Goal: Navigation & Orientation: Find specific page/section

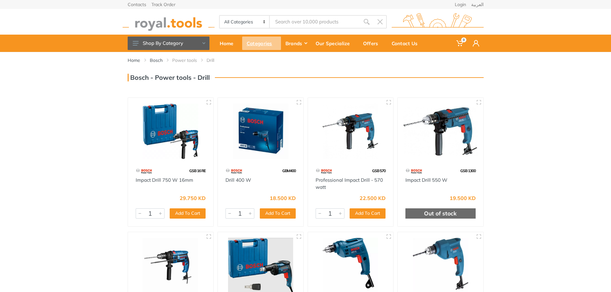
click at [270, 45] on div "Categories" at bounding box center [261, 43] width 39 height 13
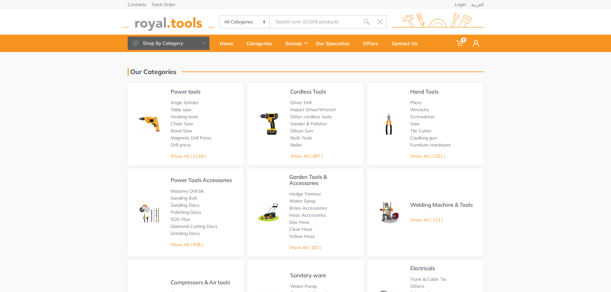
click at [288, 131] on div "Cordless Tools Driver Drill Impact Driver/Wrench Other cordless tools Sander & …" at bounding box center [305, 124] width 116 height 82
click at [274, 120] on img at bounding box center [269, 124] width 24 height 24
click at [301, 115] on link "Impact drill" at bounding box center [301, 117] width 22 height 6
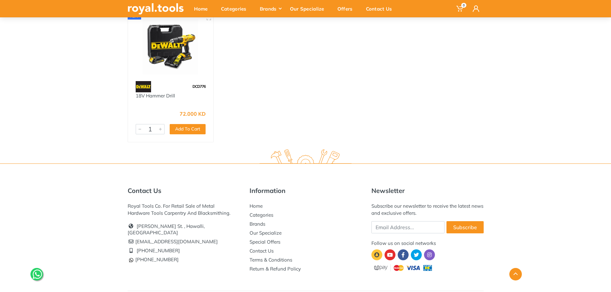
scroll to position [2789, 0]
